Goal: Task Accomplishment & Management: Manage account settings

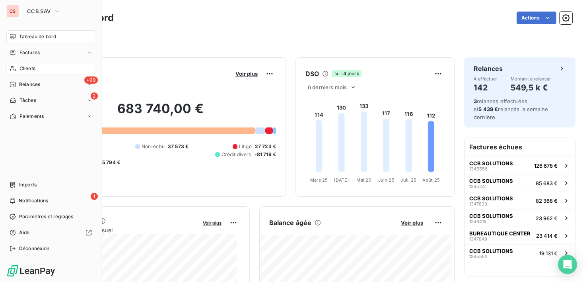
click at [29, 69] on span "Clients" at bounding box center [27, 68] width 16 height 7
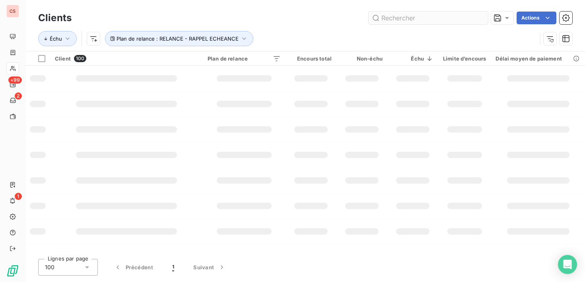
click at [410, 23] on input "text" at bounding box center [428, 18] width 119 height 13
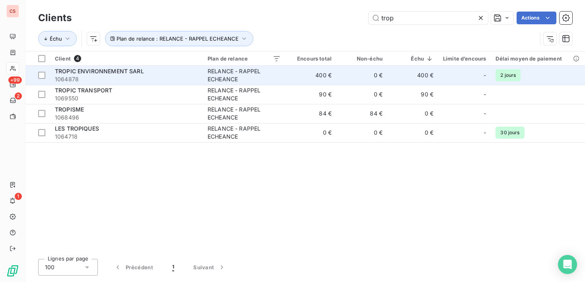
type input "trop"
click at [205, 80] on td "RELANCE - RAPPEL ECHEANCE" at bounding box center [244, 75] width 83 height 19
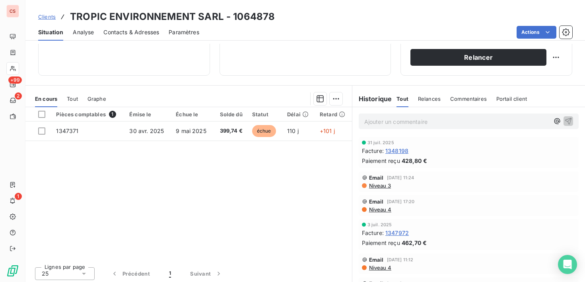
scroll to position [138, 0]
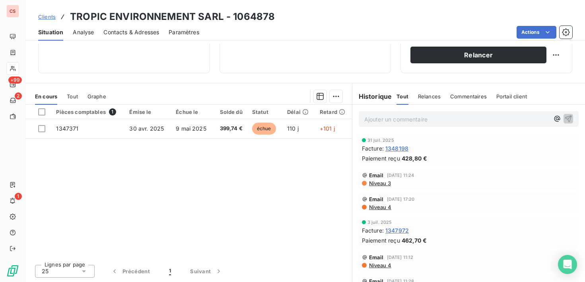
click at [132, 33] on span "Contacts & Adresses" at bounding box center [131, 32] width 56 height 8
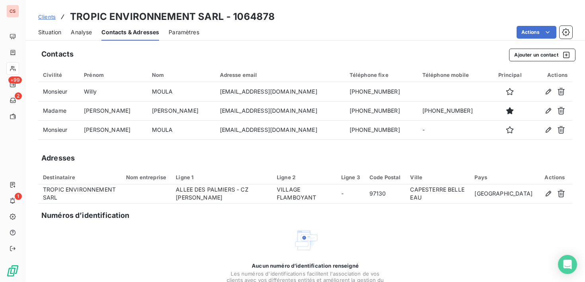
click at [47, 31] on span "Situation" at bounding box center [49, 32] width 23 height 8
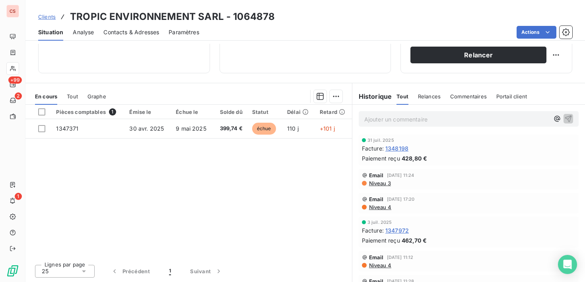
click at [381, 185] on span "Niveau 3" at bounding box center [379, 183] width 23 height 6
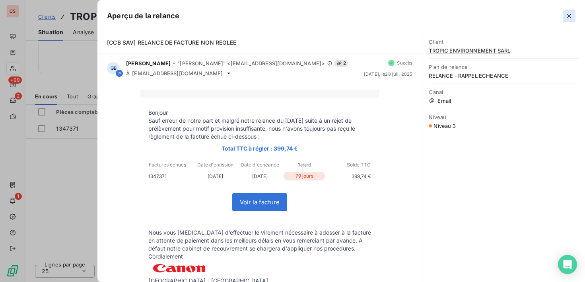
click at [570, 15] on icon "button" at bounding box center [569, 16] width 8 height 8
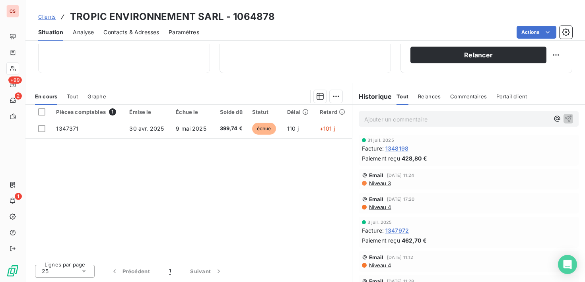
click at [381, 208] on span "Niveau 4" at bounding box center [379, 207] width 23 height 6
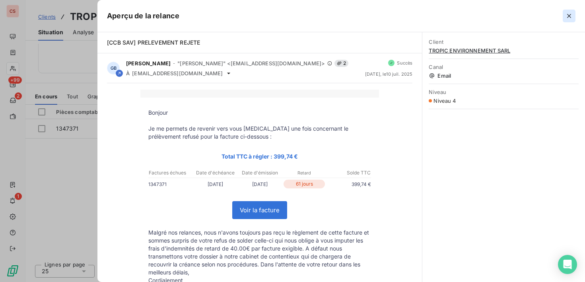
click at [572, 18] on icon "button" at bounding box center [569, 16] width 8 height 8
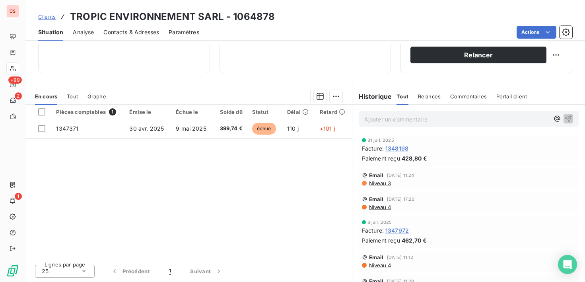
scroll to position [0, 0]
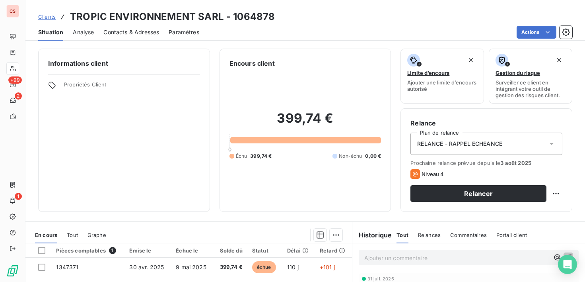
click at [116, 35] on span "Contacts & Adresses" at bounding box center [131, 32] width 56 height 8
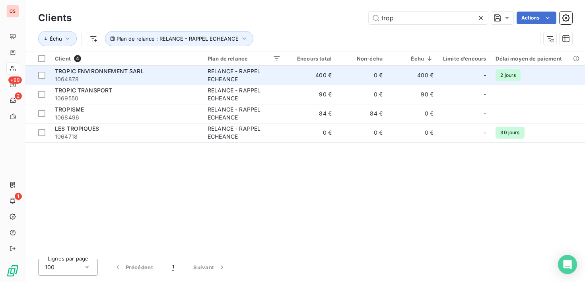
click at [229, 78] on div "RELANCE - RAPPEL ECHEANCE" at bounding box center [244, 75] width 73 height 16
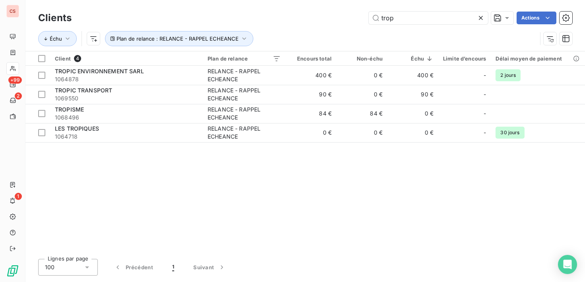
click at [481, 14] on icon at bounding box center [481, 18] width 8 height 8
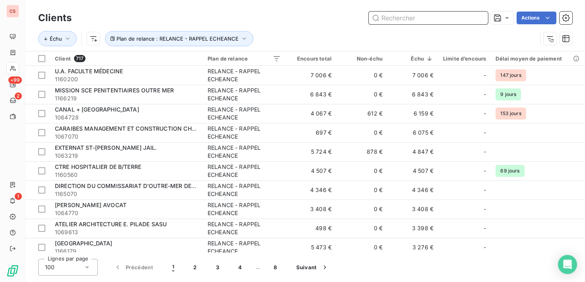
click at [404, 19] on input "text" at bounding box center [428, 18] width 119 height 13
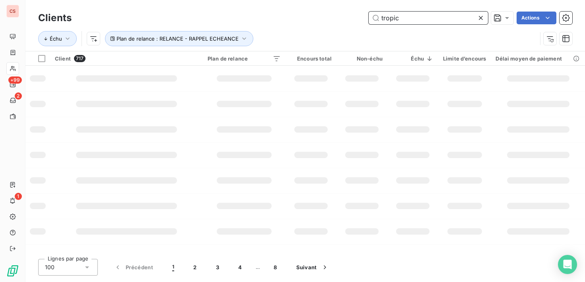
type input "tropic"
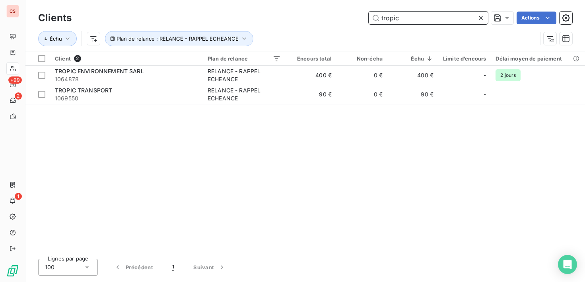
drag, startPoint x: 407, startPoint y: 20, endPoint x: 239, endPoint y: 7, distance: 168.7
click at [264, 25] on div "Clients tropic Actions" at bounding box center [305, 18] width 534 height 17
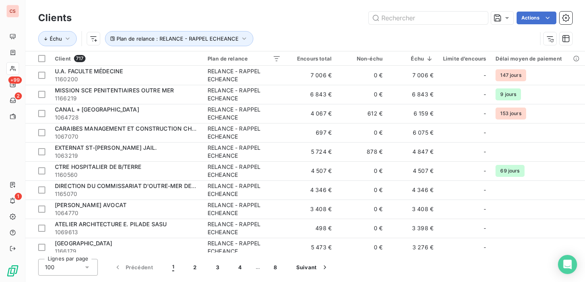
drag, startPoint x: 427, startPoint y: 272, endPoint x: 418, endPoint y: 274, distance: 8.6
click at [427, 272] on div "Lignes par page 100 Précédent 1 2 3 4 … 8 Suivant" at bounding box center [305, 267] width 534 height 17
click at [411, 18] on input "text" at bounding box center [428, 18] width 119 height 13
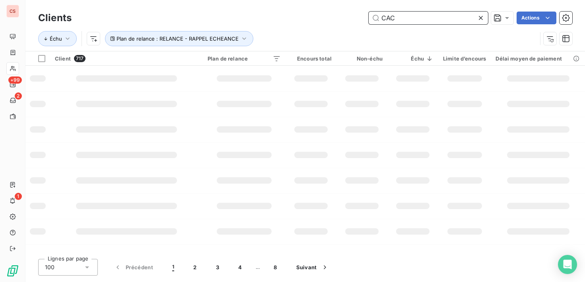
type input "CAC"
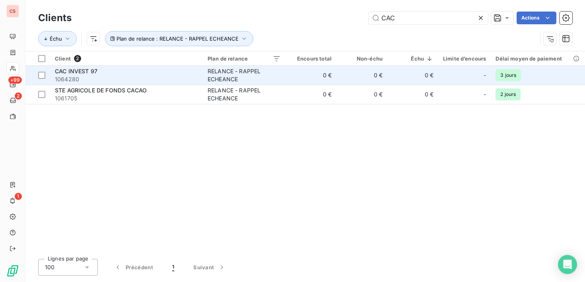
click at [293, 76] on td "0 €" at bounding box center [311, 75] width 51 height 19
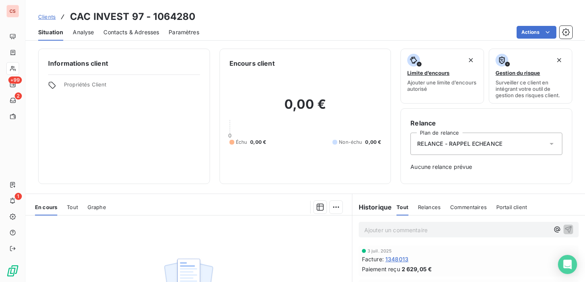
click at [132, 31] on span "Contacts & Adresses" at bounding box center [131, 32] width 56 height 8
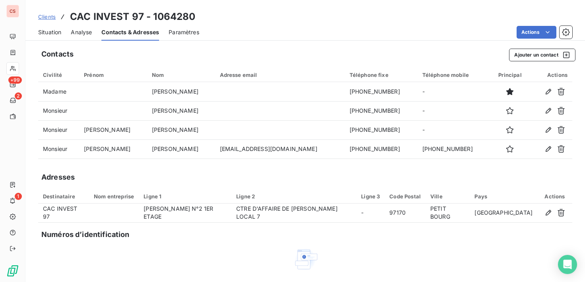
click at [49, 33] on span "Situation" at bounding box center [49, 32] width 23 height 8
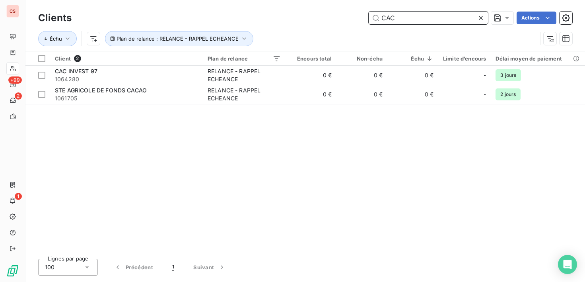
drag, startPoint x: 406, startPoint y: 17, endPoint x: 76, endPoint y: 16, distance: 330.1
click at [102, 22] on div "CAC Actions" at bounding box center [326, 18] width 491 height 13
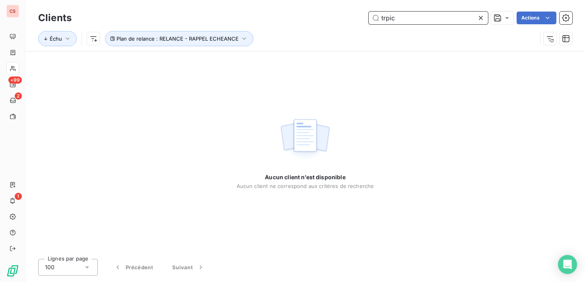
click at [387, 20] on input "trpic" at bounding box center [428, 18] width 119 height 13
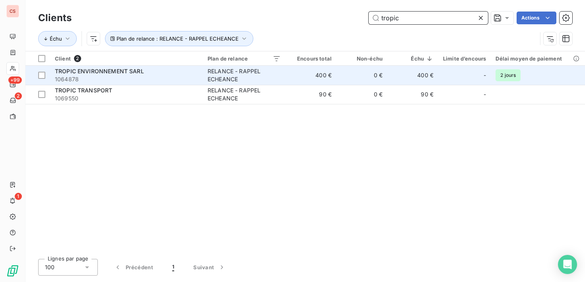
type input "tropic"
click at [263, 72] on div "RELANCE - RAPPEL ECHEANCE" at bounding box center [244, 75] width 73 height 16
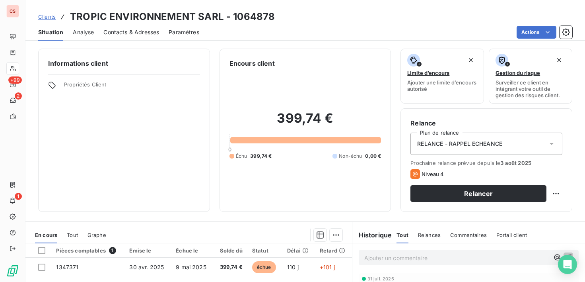
click at [144, 35] on span "Contacts & Adresses" at bounding box center [131, 32] width 56 height 8
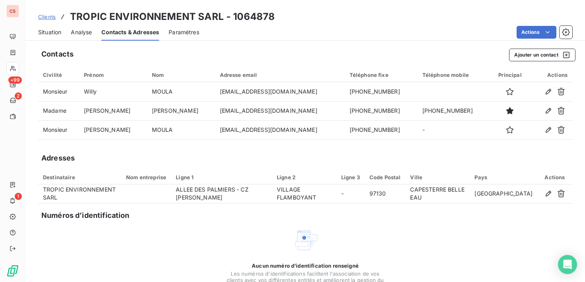
click at [53, 33] on span "Situation" at bounding box center [49, 32] width 23 height 8
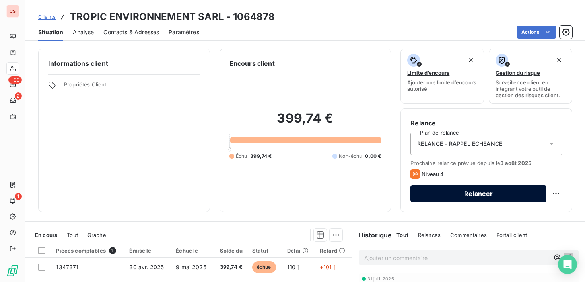
scroll to position [138, 0]
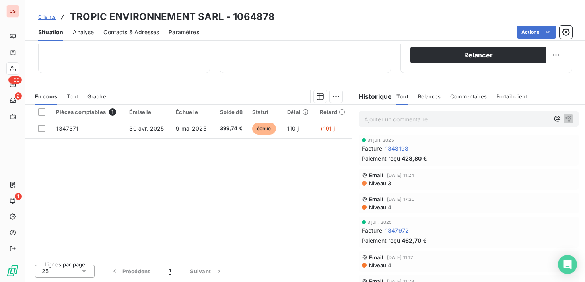
click at [373, 182] on span "Niveau 3" at bounding box center [379, 183] width 23 height 6
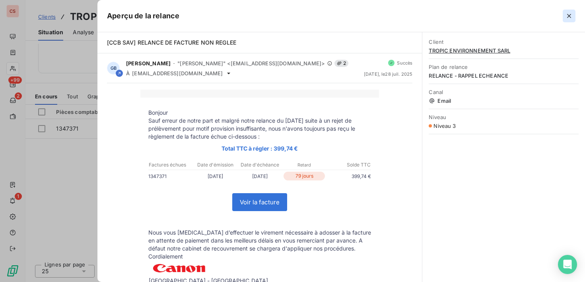
click at [567, 16] on icon "button" at bounding box center [569, 16] width 8 height 8
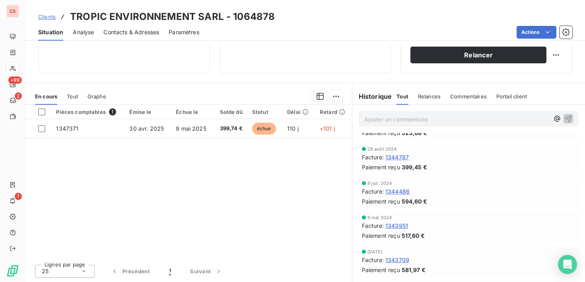
scroll to position [0, 0]
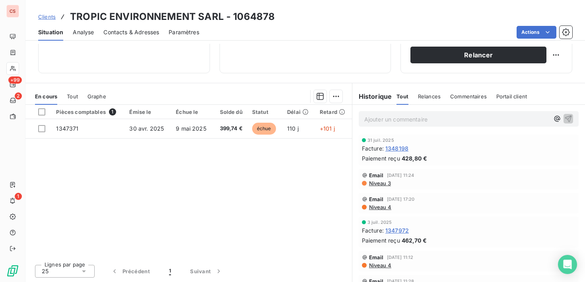
click at [380, 266] on span "Niveau 4" at bounding box center [379, 265] width 23 height 6
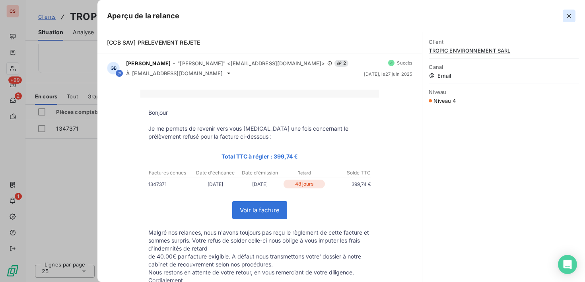
click at [571, 17] on icon "button" at bounding box center [569, 16] width 4 height 4
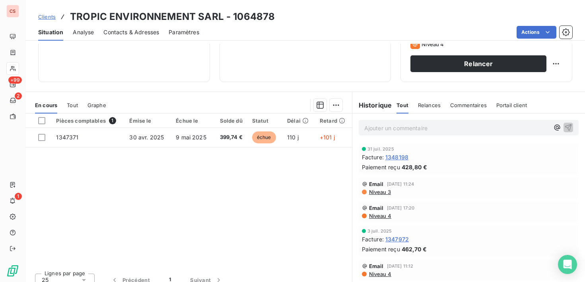
scroll to position [138, 0]
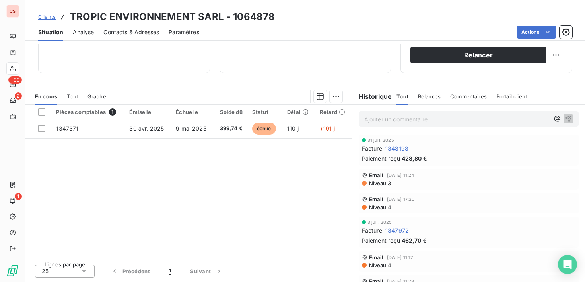
click at [377, 183] on span "Niveau 3" at bounding box center [379, 183] width 23 height 6
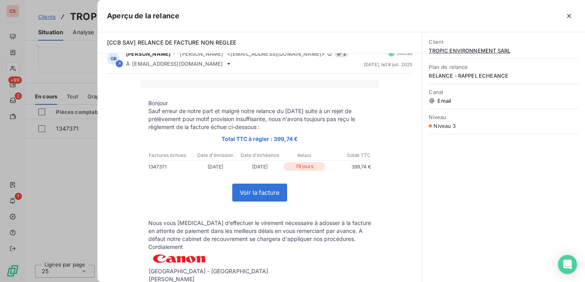
scroll to position [0, 0]
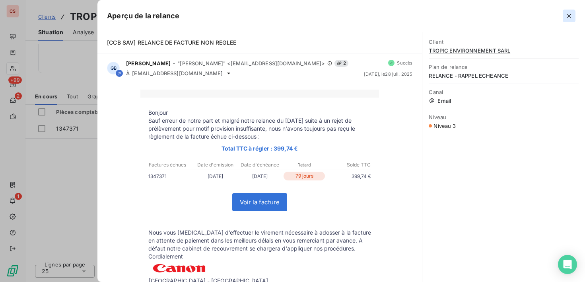
click at [571, 16] on icon "button" at bounding box center [569, 16] width 8 height 8
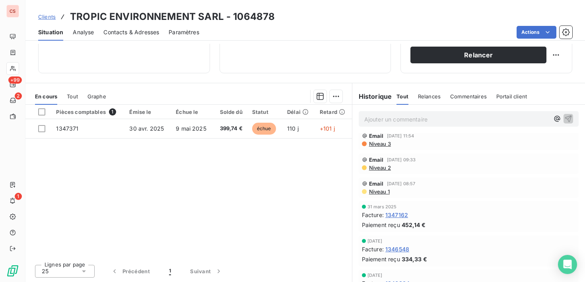
scroll to position [159, 0]
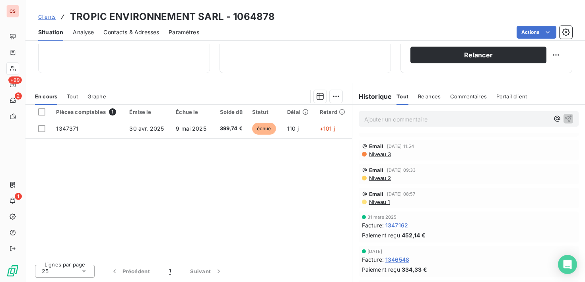
click at [134, 27] on div "Contacts & Adresses" at bounding box center [131, 32] width 56 height 17
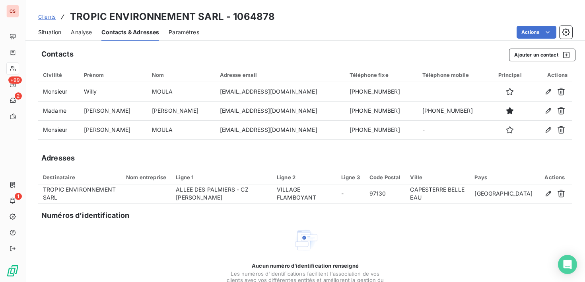
click at [49, 35] on span "Situation" at bounding box center [49, 32] width 23 height 8
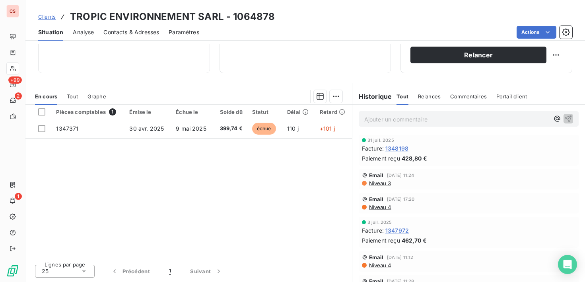
scroll to position [0, 0]
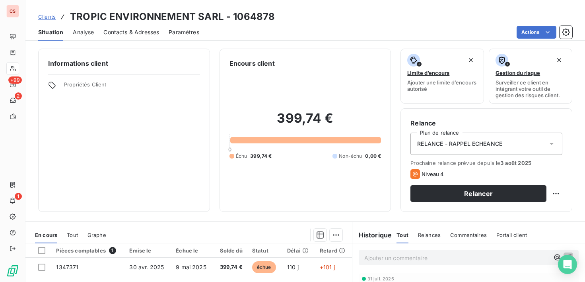
click at [126, 31] on span "Contacts & Adresses" at bounding box center [131, 32] width 56 height 8
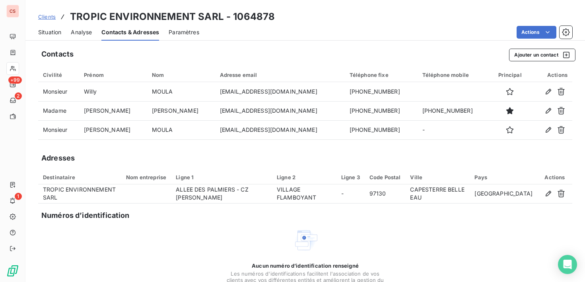
click at [59, 33] on span "Situation" at bounding box center [49, 32] width 23 height 8
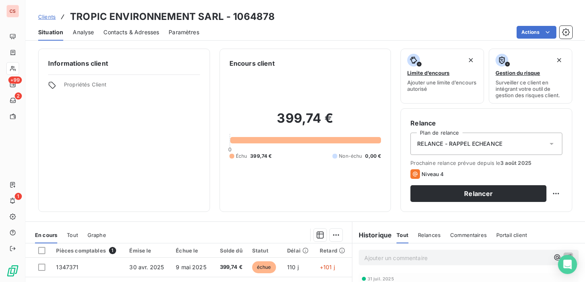
scroll to position [138, 0]
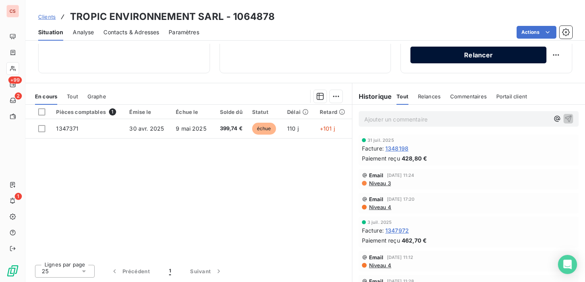
click at [489, 56] on button "Relancer" at bounding box center [478, 55] width 136 height 17
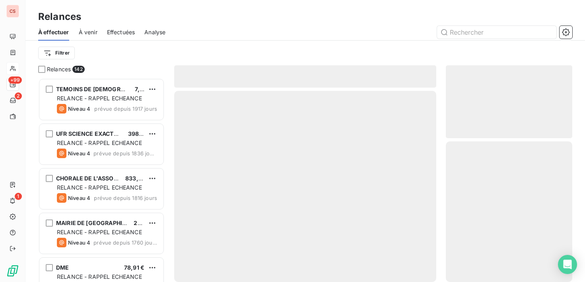
scroll to position [198, 121]
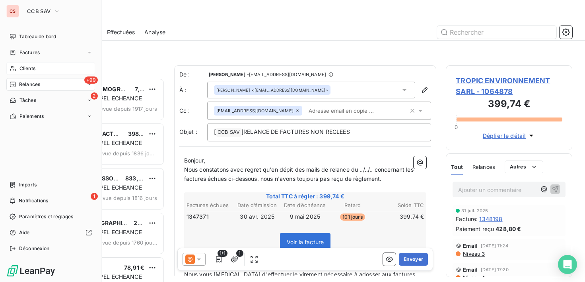
click at [21, 66] on span "Clients" at bounding box center [27, 68] width 16 height 7
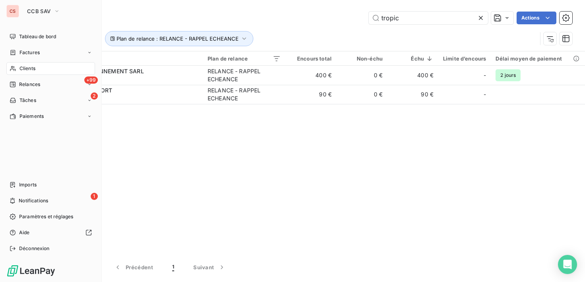
click at [24, 67] on span "Clients" at bounding box center [27, 68] width 16 height 7
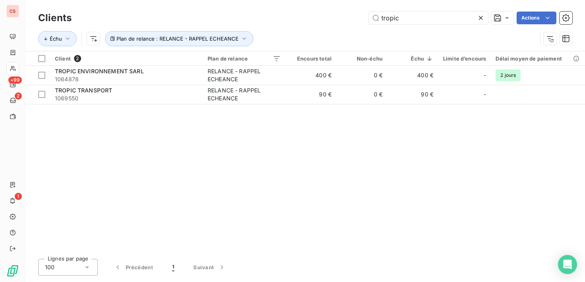
click at [478, 17] on icon at bounding box center [481, 18] width 8 height 8
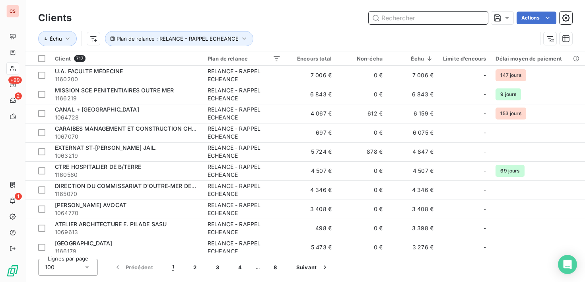
click at [387, 21] on input "text" at bounding box center [428, 18] width 119 height 13
type input "y"
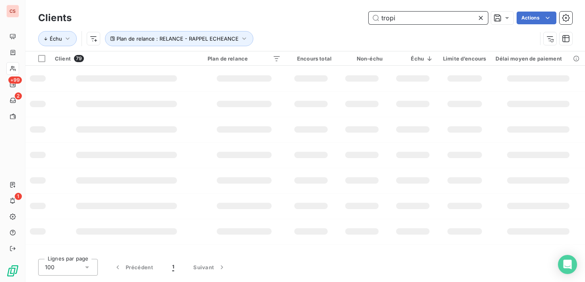
type input "tropi"
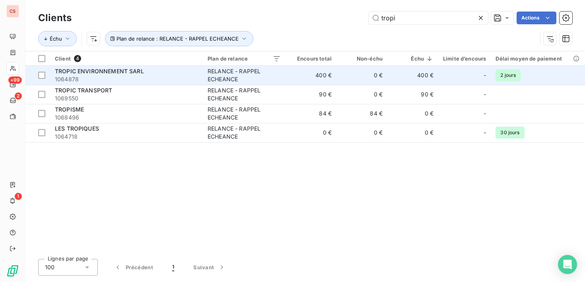
click at [245, 79] on div "RELANCE - RAPPEL ECHEANCE" at bounding box center [244, 75] width 73 height 16
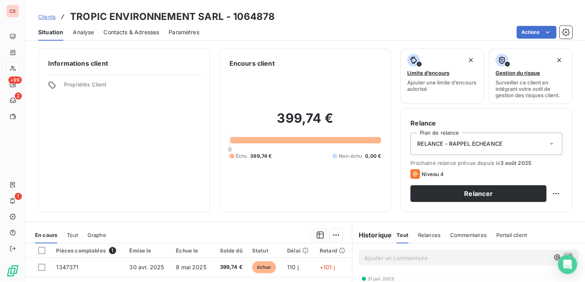
click at [132, 34] on span "Contacts & Adresses" at bounding box center [131, 32] width 56 height 8
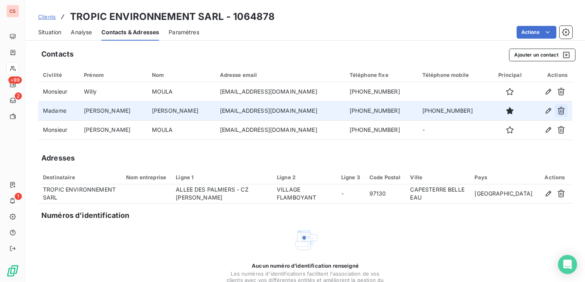
click at [558, 113] on icon "button" at bounding box center [561, 111] width 7 height 8
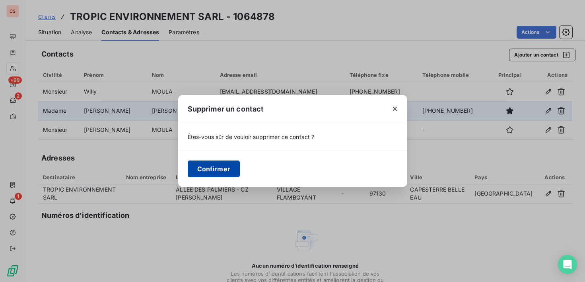
click at [224, 168] on button "Confirmer" at bounding box center [214, 168] width 52 height 17
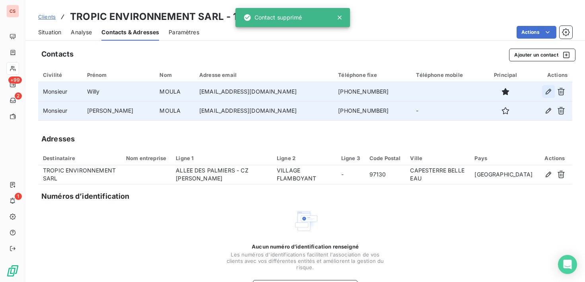
click at [545, 90] on icon "button" at bounding box center [548, 91] width 8 height 8
type input "Willy"
type input "MOULA"
type input "[EMAIL_ADDRESS][DOMAIN_NAME]"
type input "[PHONE_NUMBER]"
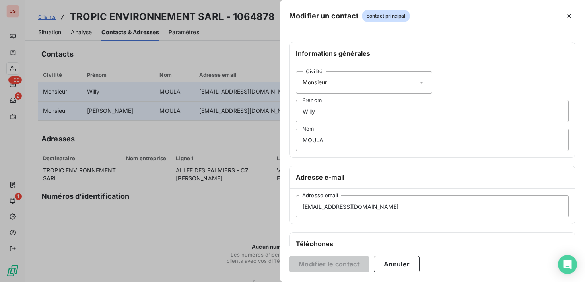
click at [420, 83] on icon at bounding box center [422, 83] width 4 height 2
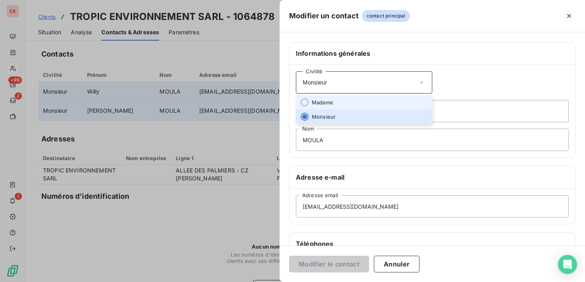
click at [343, 104] on li "Madame" at bounding box center [364, 102] width 136 height 14
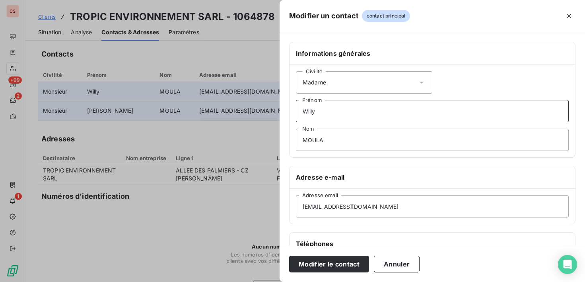
drag, startPoint x: 328, startPoint y: 115, endPoint x: 48, endPoint y: 107, distance: 280.1
click at [124, 281] on div "Modifier un contact contact principal Informations générales Civilité Madame [P…" at bounding box center [292, 282] width 585 height 0
drag, startPoint x: 336, startPoint y: 142, endPoint x: 14, endPoint y: 122, distance: 323.1
click at [117, 281] on div "Modifier un contact contact principal Informations générales Civilité Madame Pr…" at bounding box center [292, 282] width 585 height 0
click at [326, 142] on input "NA" at bounding box center [432, 139] width 273 height 22
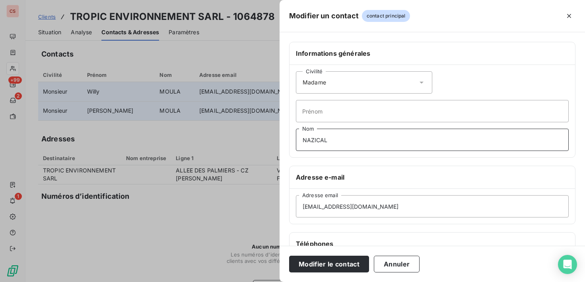
scroll to position [150, 0]
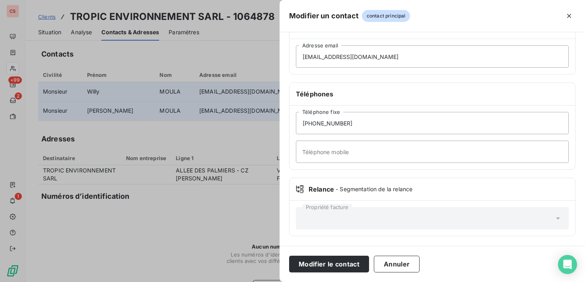
type input "NAZICAL"
click at [358, 56] on input "[EMAIL_ADDRESS][DOMAIN_NAME]" at bounding box center [432, 56] width 273 height 22
type input "[EMAIL_ADDRESS][DOMAIN_NAME]"
click at [389, 119] on input "[PHONE_NUMBER]" at bounding box center [432, 123] width 273 height 22
click at [341, 263] on button "Modifier le contact" at bounding box center [329, 263] width 80 height 17
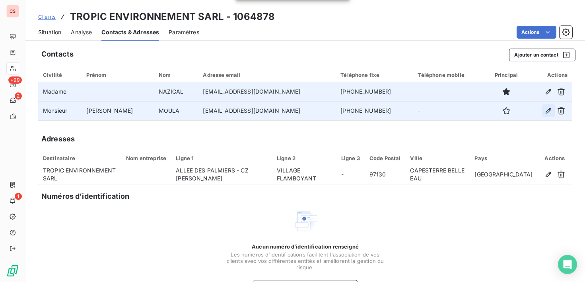
click at [544, 112] on icon "button" at bounding box center [548, 111] width 8 height 8
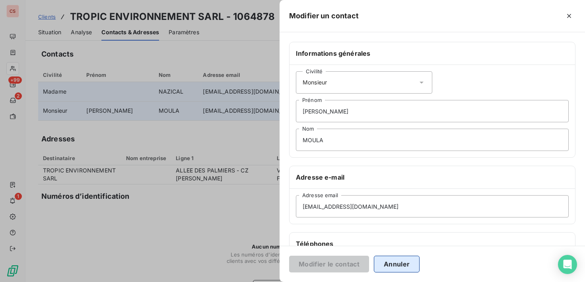
click at [395, 263] on button "Annuler" at bounding box center [397, 263] width 46 height 17
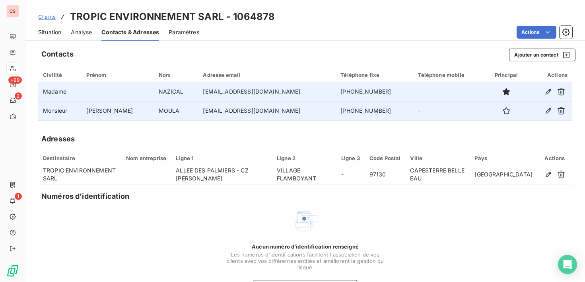
click at [46, 34] on span "Situation" at bounding box center [49, 32] width 23 height 8
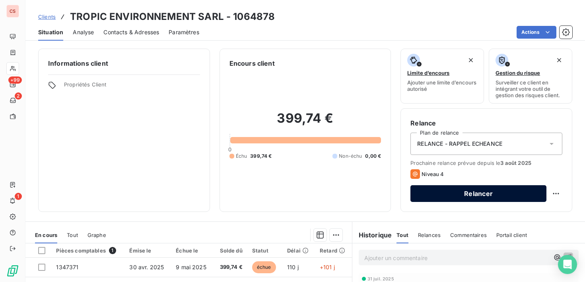
click at [468, 196] on button "Relancer" at bounding box center [478, 193] width 136 height 17
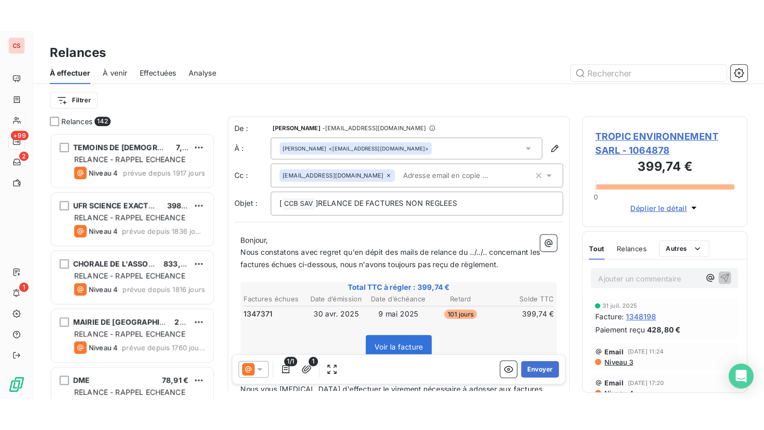
scroll to position [198, 121]
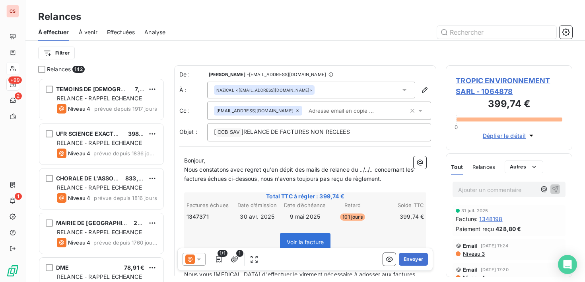
click at [479, 255] on span "Niveau 3" at bounding box center [473, 253] width 23 height 6
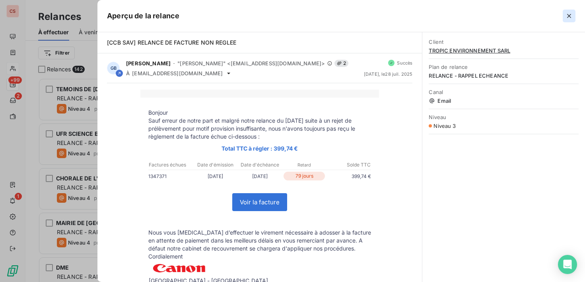
click at [571, 16] on icon "button" at bounding box center [569, 16] width 8 height 8
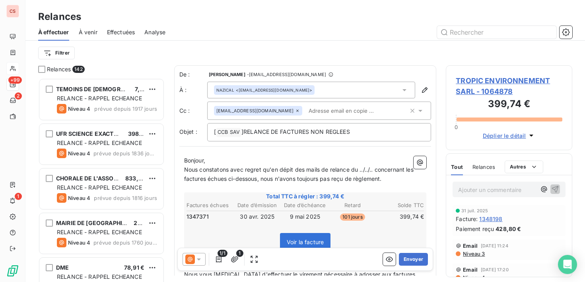
click at [482, 255] on span "Niveau 3" at bounding box center [473, 253] width 23 height 6
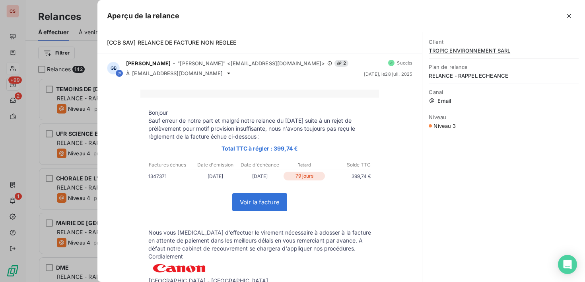
click at [568, 12] on icon "button" at bounding box center [569, 16] width 8 height 8
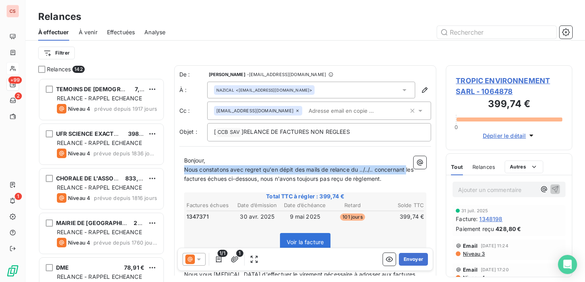
drag, startPoint x: 407, startPoint y: 172, endPoint x: 166, endPoint y: 170, distance: 241.4
click at [166, 170] on div "Relances 142 TEMOINS DE JEHOVAH (A.L.C.T.J) 7,44 € RELANCE - RAPPEL ECHEANCE Ni…" at bounding box center [305, 173] width 560 height 216
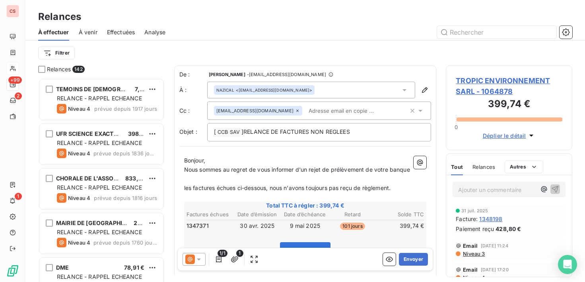
click at [210, 174] on p "Nous sommes au regret de vous informer d'un rejet de prélèvement de votre banque" at bounding box center [305, 169] width 243 height 9
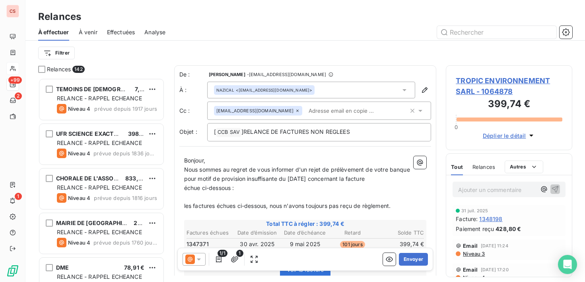
drag, startPoint x: 183, startPoint y: 204, endPoint x: 302, endPoint y: 211, distance: 119.1
drag, startPoint x: 399, startPoint y: 205, endPoint x: 179, endPoint y: 205, distance: 219.5
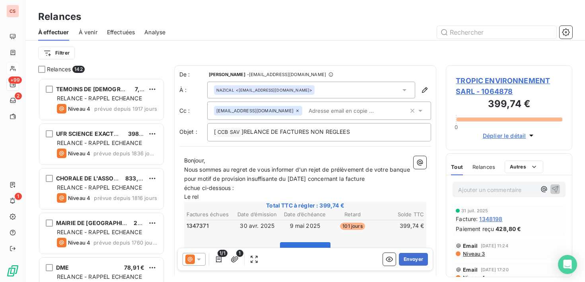
click at [192, 199] on span "Le rel" at bounding box center [191, 196] width 15 height 7
click at [230, 197] on span "Les relances sont faites rel" at bounding box center [219, 196] width 71 height 7
drag, startPoint x: 258, startPoint y: 198, endPoint x: 250, endPoint y: 198, distance: 7.6
click at [250, 198] on p "Les relances sont faites rel" at bounding box center [305, 196] width 243 height 9
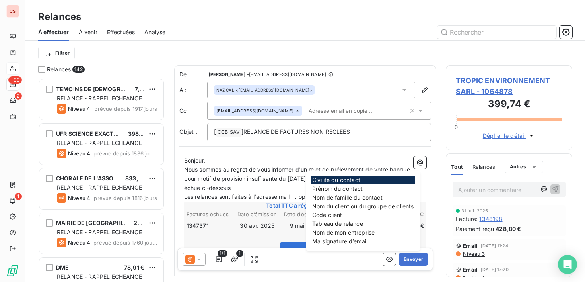
click at [355, 141] on div "De : [PERSON_NAME] - [EMAIL_ADDRESS][DOMAIN_NAME] À : NAZICAL <[EMAIL_ADDRESS][…" at bounding box center [305, 239] width 262 height 348
click at [321, 266] on div "1/1 1 Envoyer" at bounding box center [305, 258] width 256 height 23
click at [425, 185] on div "Bonjour, Nous sommes au regret de vous informer d'un rejet de prélèvement de vo…" at bounding box center [305, 279] width 252 height 257
click at [293, 190] on p "échue ci-dessous :" at bounding box center [305, 187] width 243 height 9
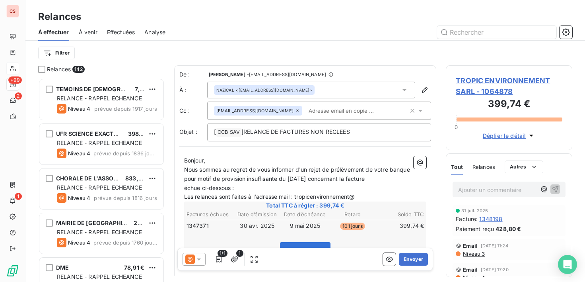
click at [366, 196] on body "CS +99 2 1 Relances À effectuer À venir Effectuées Analyse Filtrer Relances 142…" at bounding box center [292, 141] width 585 height 282
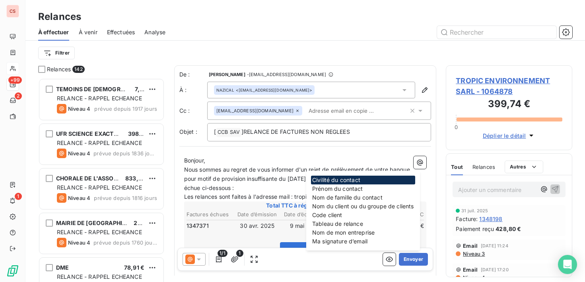
click at [279, 257] on div "1/1 1 Envoyer" at bounding box center [305, 258] width 256 height 23
click at [283, 193] on span "Les relances sont faites à l'adresse mail : tropicenvironnement@" at bounding box center [269, 196] width 171 height 7
click at [356, 196] on body "CS +99 2 1 Relances À effectuer À venir Effectuées Analyse Filtrer Relances 142…" at bounding box center [292, 141] width 585 height 282
click at [284, 185] on p "échue ci-dessous :" at bounding box center [305, 187] width 243 height 9
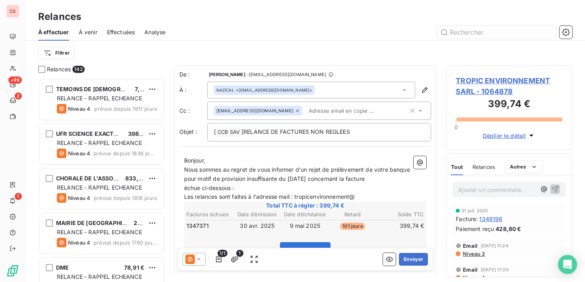
click at [352, 198] on span "Les relances sont faites à l'adresse mail : tropicenvironnement@" at bounding box center [269, 196] width 171 height 7
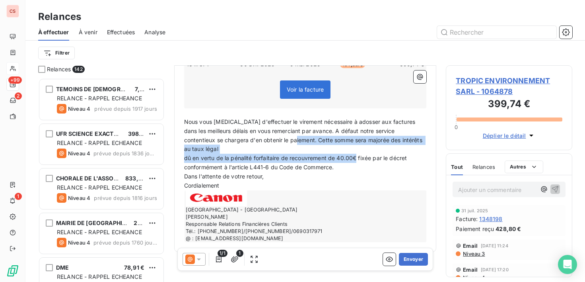
drag, startPoint x: 280, startPoint y: 139, endPoint x: 356, endPoint y: 150, distance: 76.3
click at [356, 150] on div "Bonjour, Nous sommes au regret de vous informer d'un rejet de prélèvement de vo…" at bounding box center [305, 117] width 243 height 247
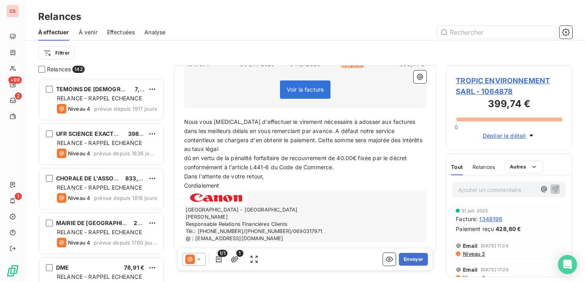
click at [374, 172] on p "Dans l'attente de votre retour," at bounding box center [305, 176] width 243 height 9
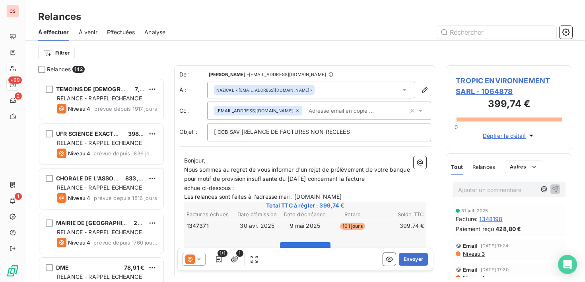
click at [356, 200] on p "Les relances sont faites à l'adresse mail : [DOMAIN_NAME]" at bounding box center [305, 196] width 243 height 9
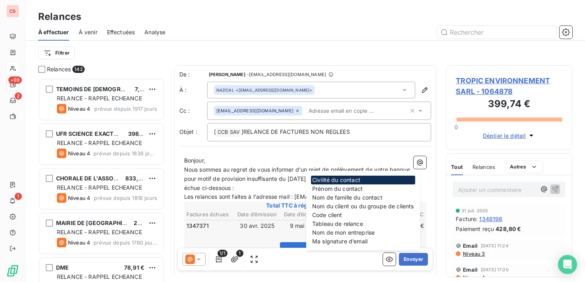
click at [281, 264] on div "1/1 1 Envoyer" at bounding box center [305, 258] width 256 height 23
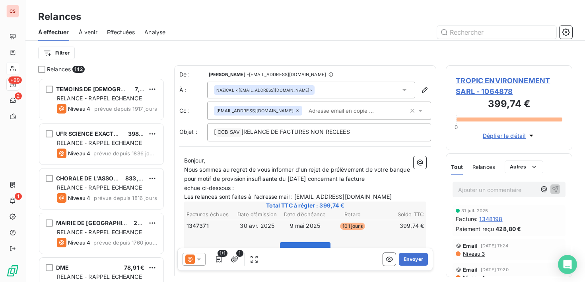
click at [353, 156] on p "Bonjour," at bounding box center [305, 160] width 243 height 9
click at [402, 194] on p "Les relances sont faites à l'adresse mail : [EMAIL_ADDRESS][DOMAIN_NAME]" at bounding box center [305, 196] width 243 height 9
click at [308, 130] on span "]RELANCE DE FACTURES NON REGLEES" at bounding box center [295, 131] width 109 height 7
click at [346, 133] on span "]RELANCE DE FACTURE NON REGLEES" at bounding box center [293, 131] width 105 height 7
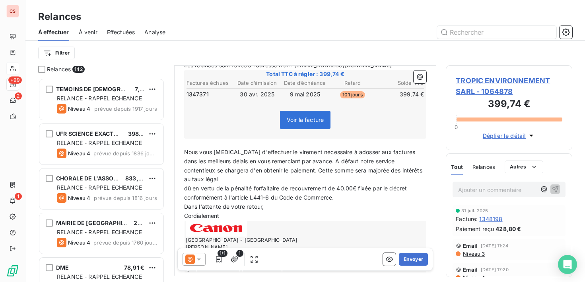
scroll to position [162, 0]
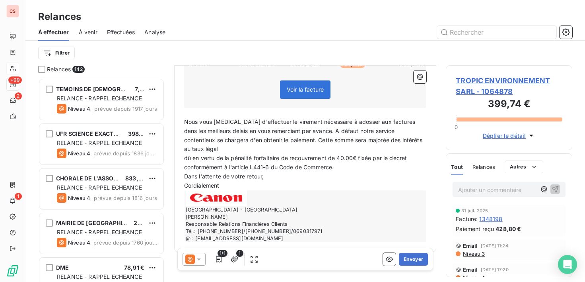
click at [362, 122] on span "Nous vous [MEDICAL_DATA] d'effectuer le virement nécessaire à adosser aux factu…" at bounding box center [304, 135] width 240 height 34
click at [387, 124] on span "Nous vous [MEDICAL_DATA] d'effectuer le virement nécessaire à adosser à la fact…" at bounding box center [304, 135] width 240 height 34
click at [405, 258] on button "Envoyer" at bounding box center [413, 259] width 29 height 13
